Goal: Navigation & Orientation: Understand site structure

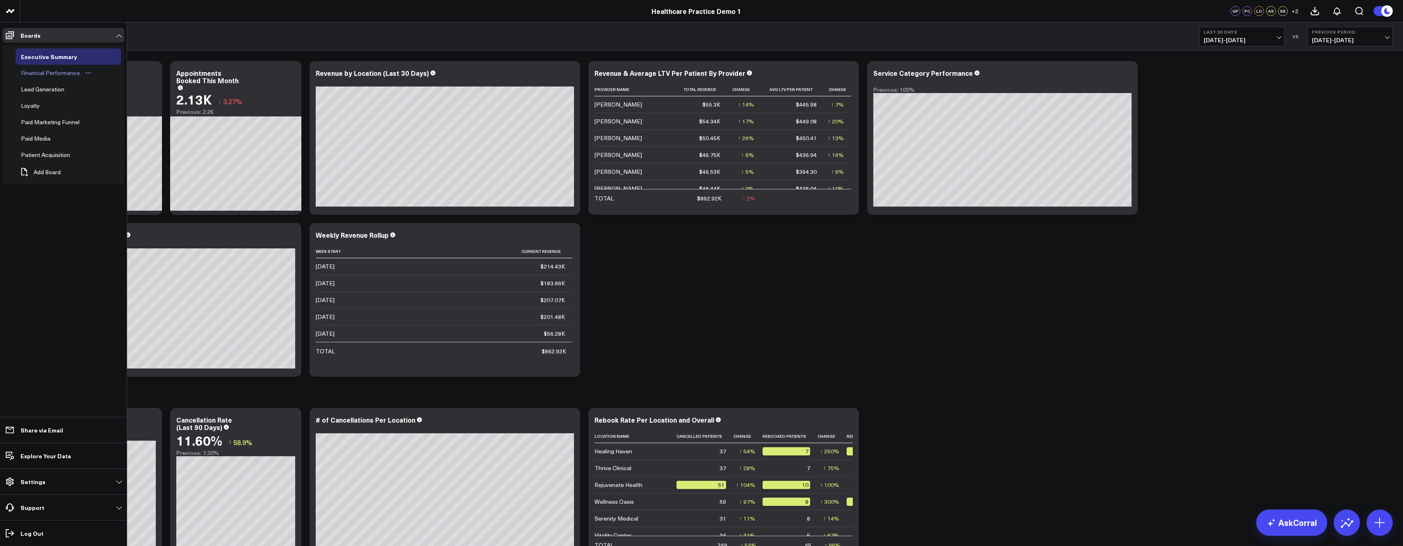
click at [53, 71] on div "Financial Performance" at bounding box center [50, 73] width 63 height 10
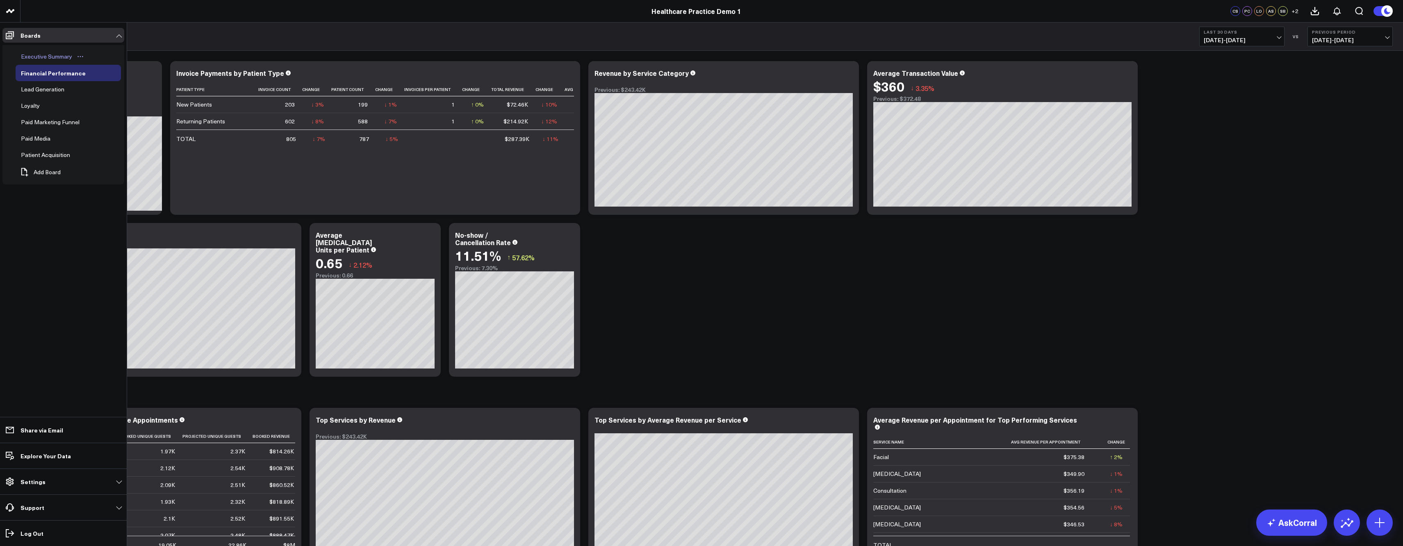
click at [39, 59] on div "Executive Summary" at bounding box center [46, 57] width 55 height 10
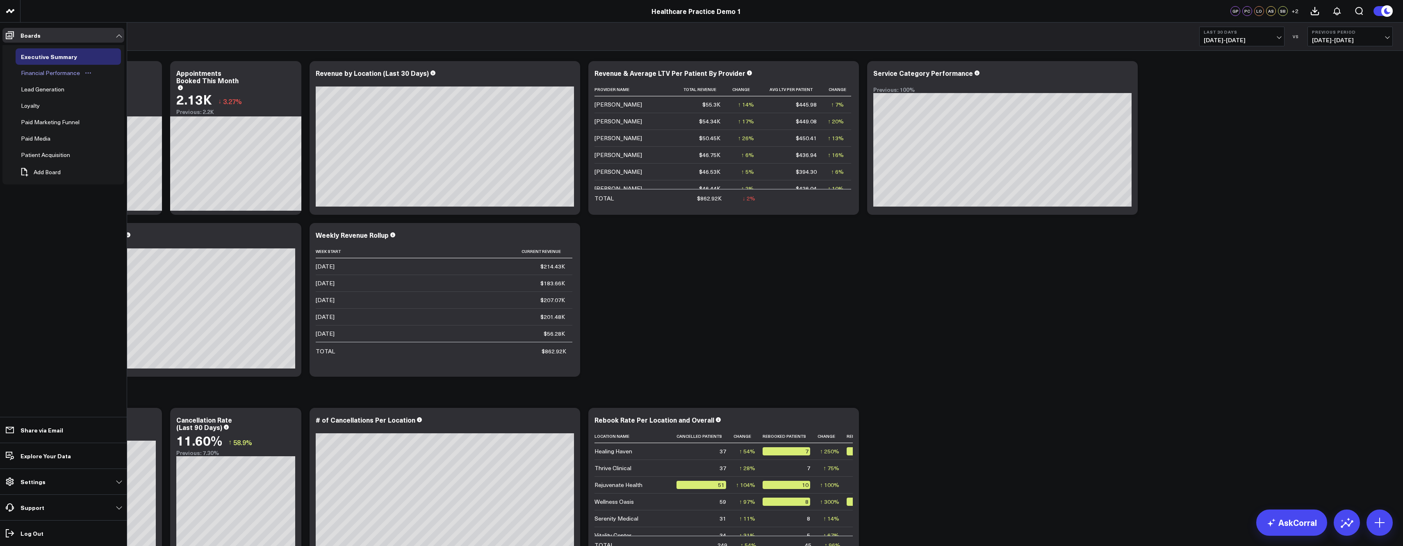
click at [38, 73] on div "Financial Performance" at bounding box center [50, 73] width 63 height 10
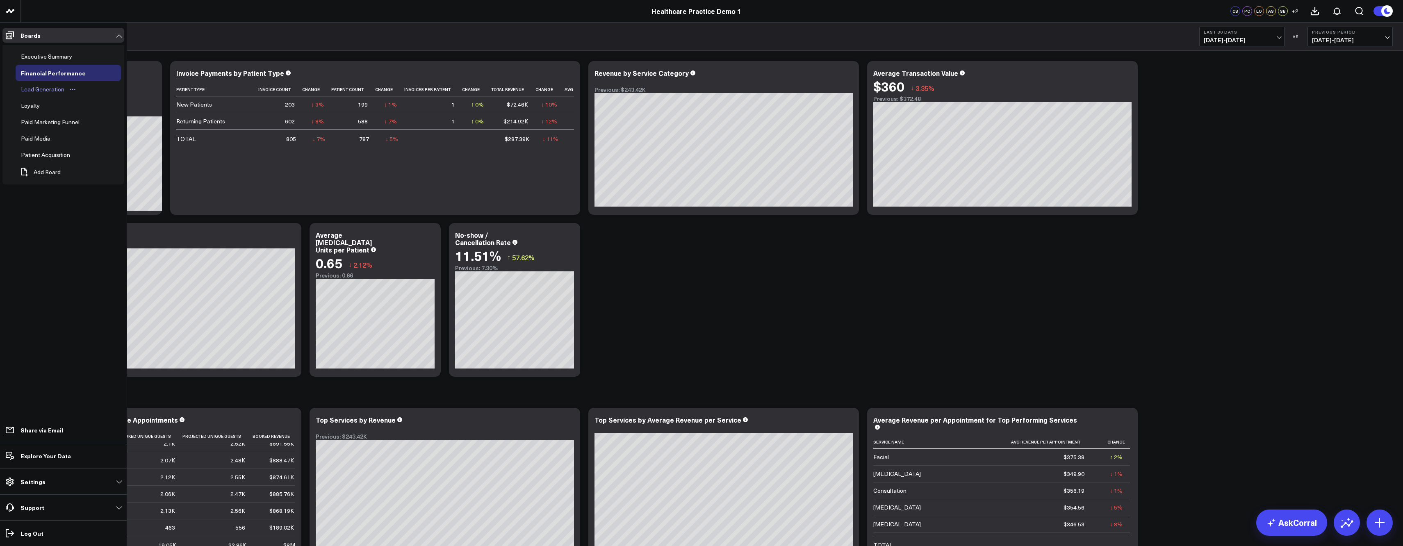
click at [42, 93] on div "Lead Generation" at bounding box center [43, 89] width 48 height 10
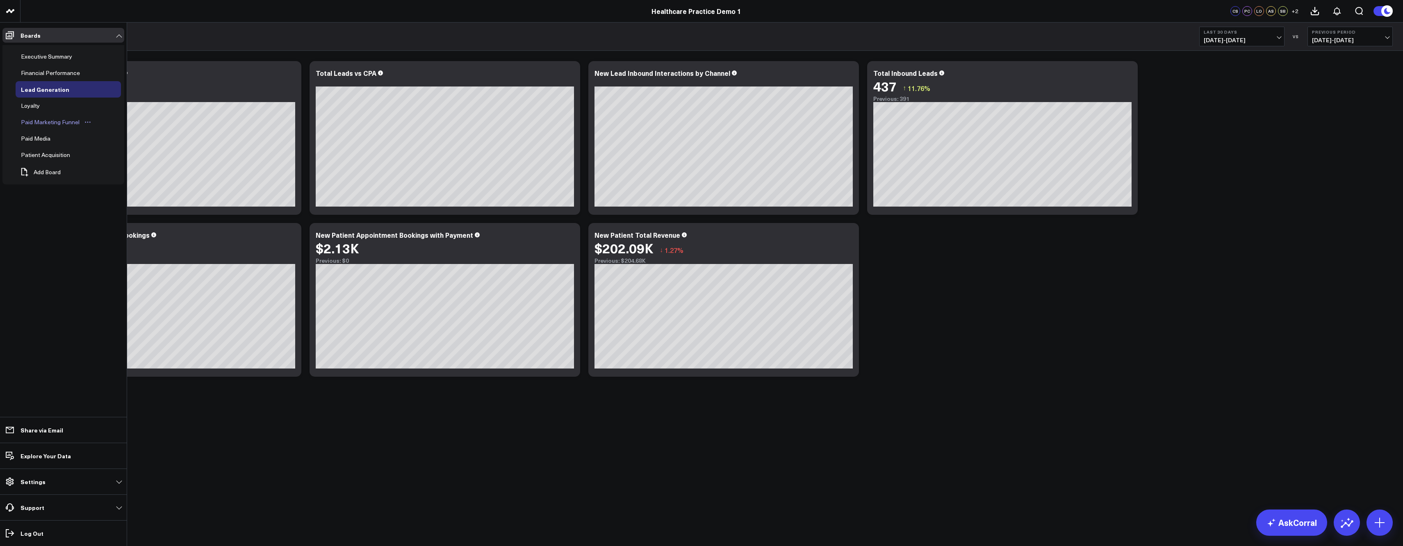
click at [52, 126] on div "Paid Marketing Funnel" at bounding box center [50, 122] width 63 height 10
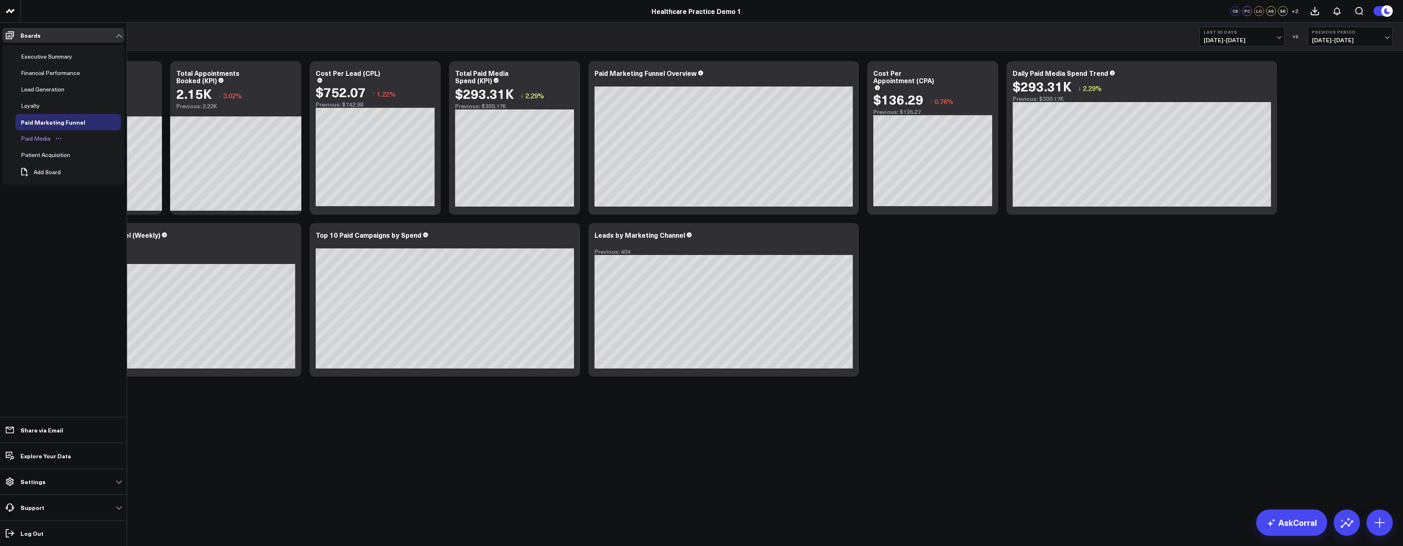
click at [28, 137] on div "Paid Media" at bounding box center [36, 139] width 34 height 10
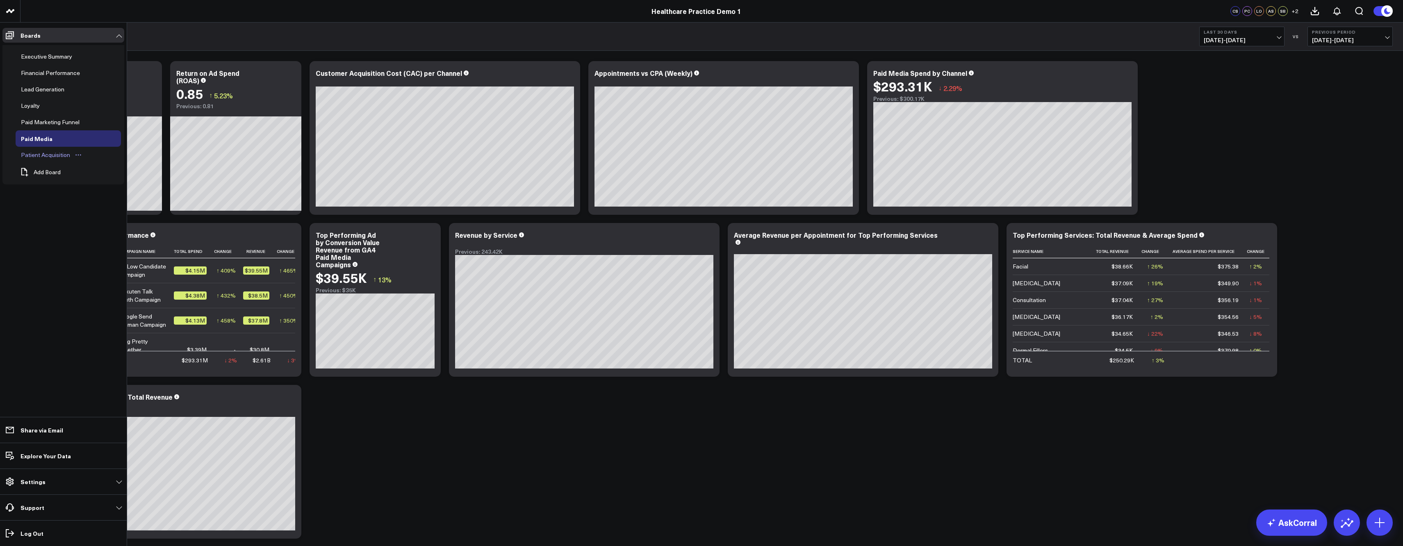
click at [51, 151] on div "Patient Acquisition" at bounding box center [45, 155] width 53 height 10
